Goal: Information Seeking & Learning: Learn about a topic

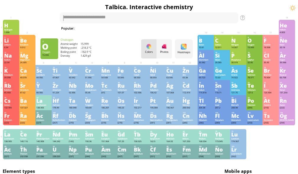
click at [262, 43] on div "O" at bounding box center [255, 40] width 14 height 5
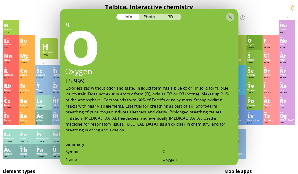
click at [150, 17] on div "Photo" at bounding box center [149, 16] width 21 height 7
click at [150, 17] on div "Info Photo 3D" at bounding box center [149, 16] width 65 height 7
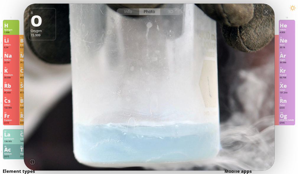
click at [149, 19] on div at bounding box center [148, 87] width 253 height 169
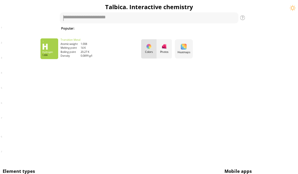
scroll to position [30, 0]
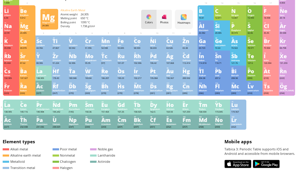
click at [25, 28] on div "Mg" at bounding box center [27, 26] width 14 height 5
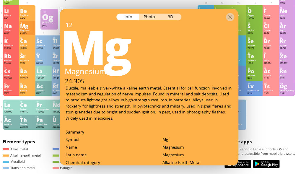
click at [282, 126] on div "1 H Hydrogen 1.008 −1, +1 −1, +1 -259.14 °C -252.87 °C 0.0899 g/l 1s 1 2 He Hel…" at bounding box center [149, 60] width 292 height 140
click at [231, 19] on div at bounding box center [230, 17] width 8 height 8
